Goal: Find specific page/section: Find specific page/section

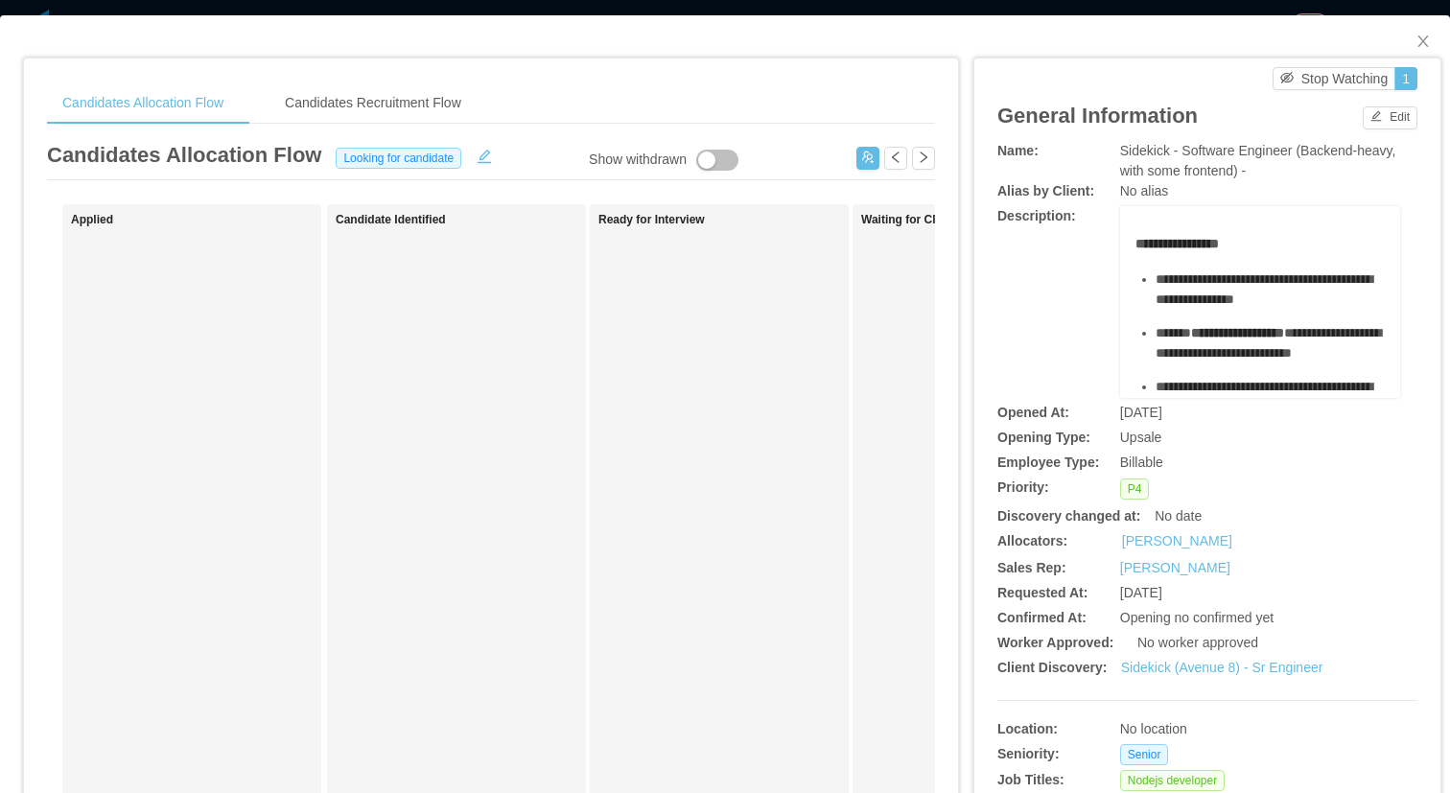
scroll to position [232, 0]
click at [659, 117] on div "Candidates Allocation Flow Candidates Recruitment Flow" at bounding box center [491, 102] width 888 height 43
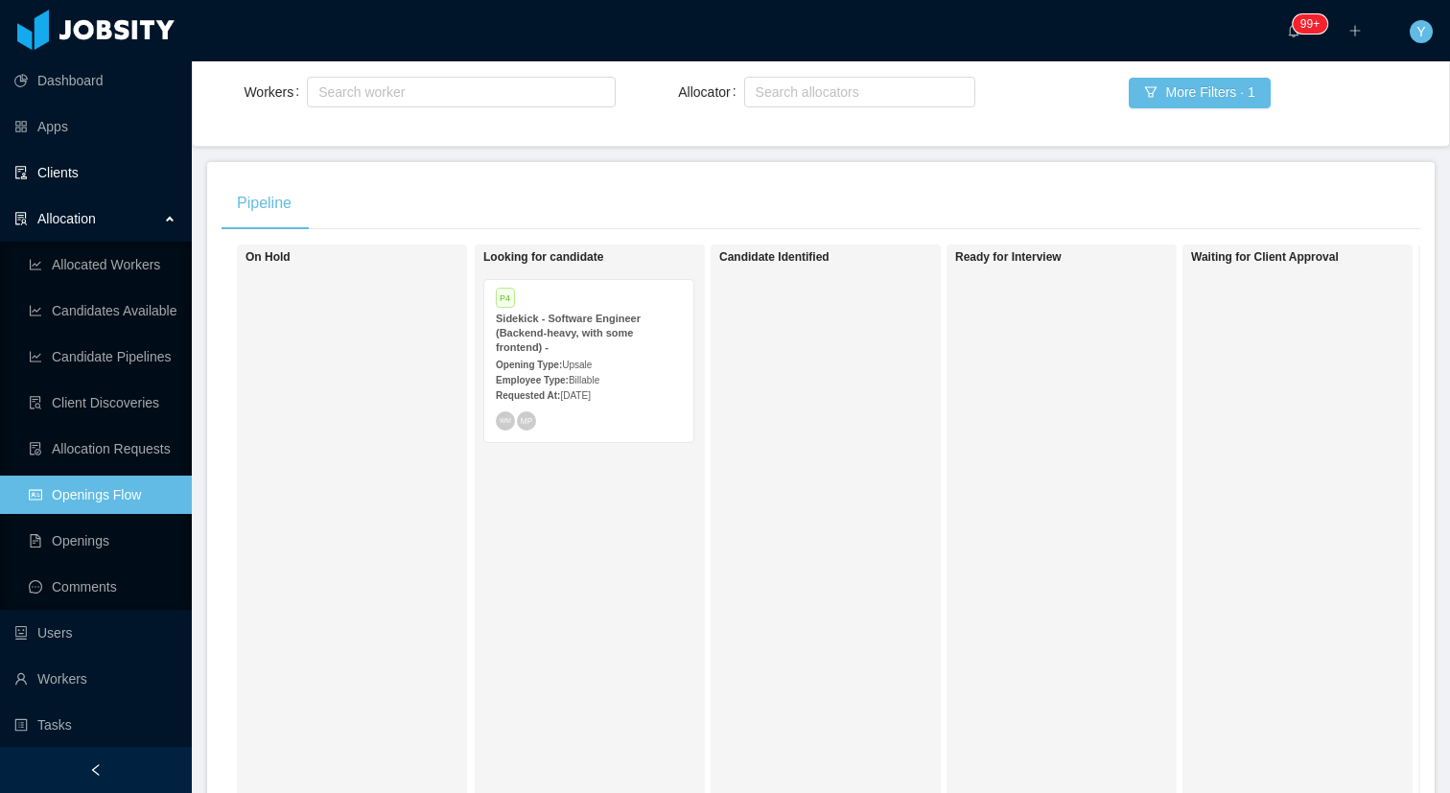
click at [94, 178] on link "Clients" at bounding box center [95, 172] width 162 height 38
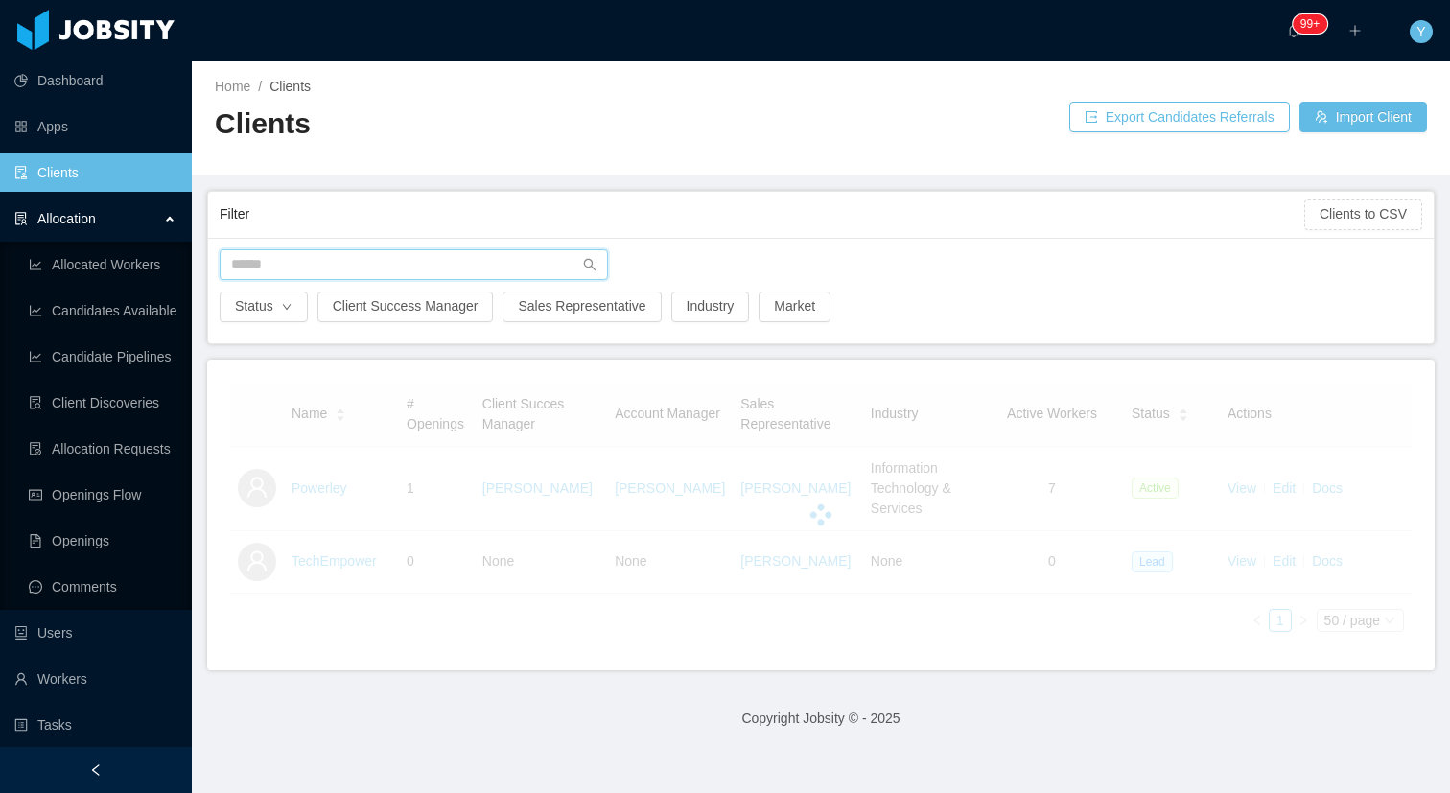
click at [318, 270] on input "text" at bounding box center [414, 264] width 388 height 31
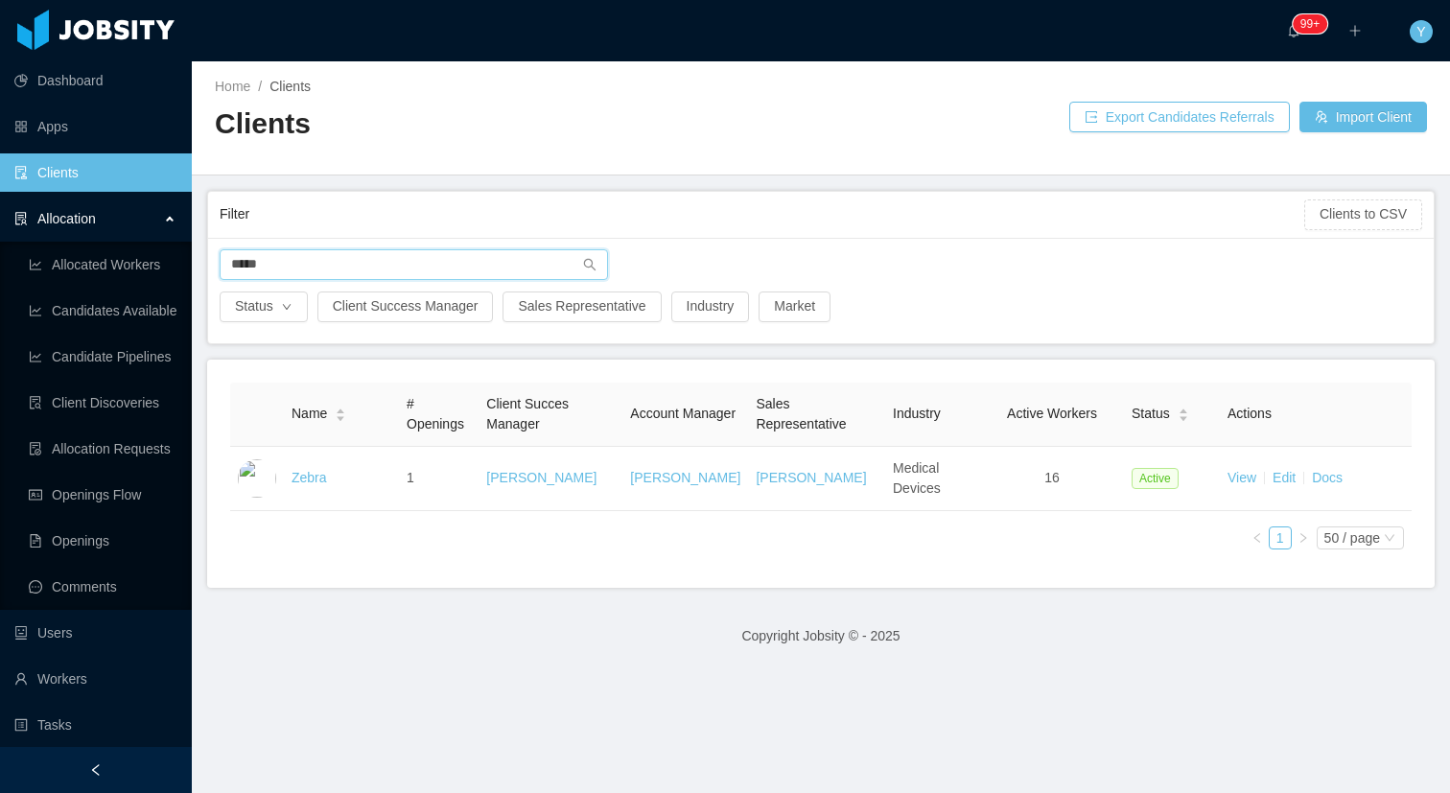
type input "*****"
click at [296, 480] on link "Zebra" at bounding box center [308, 477] width 35 height 15
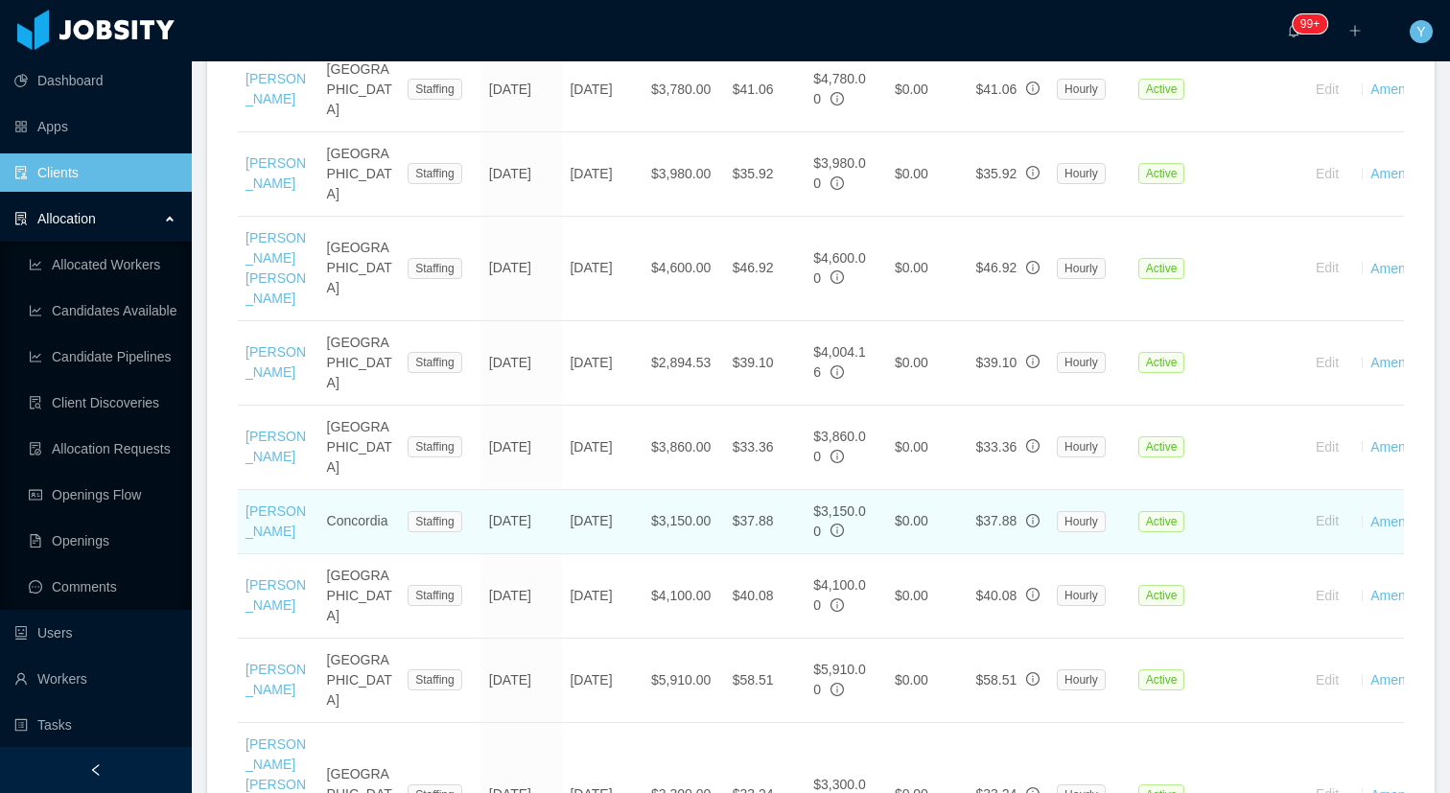
scroll to position [823, 0]
